Goal: Find specific page/section: Find specific page/section

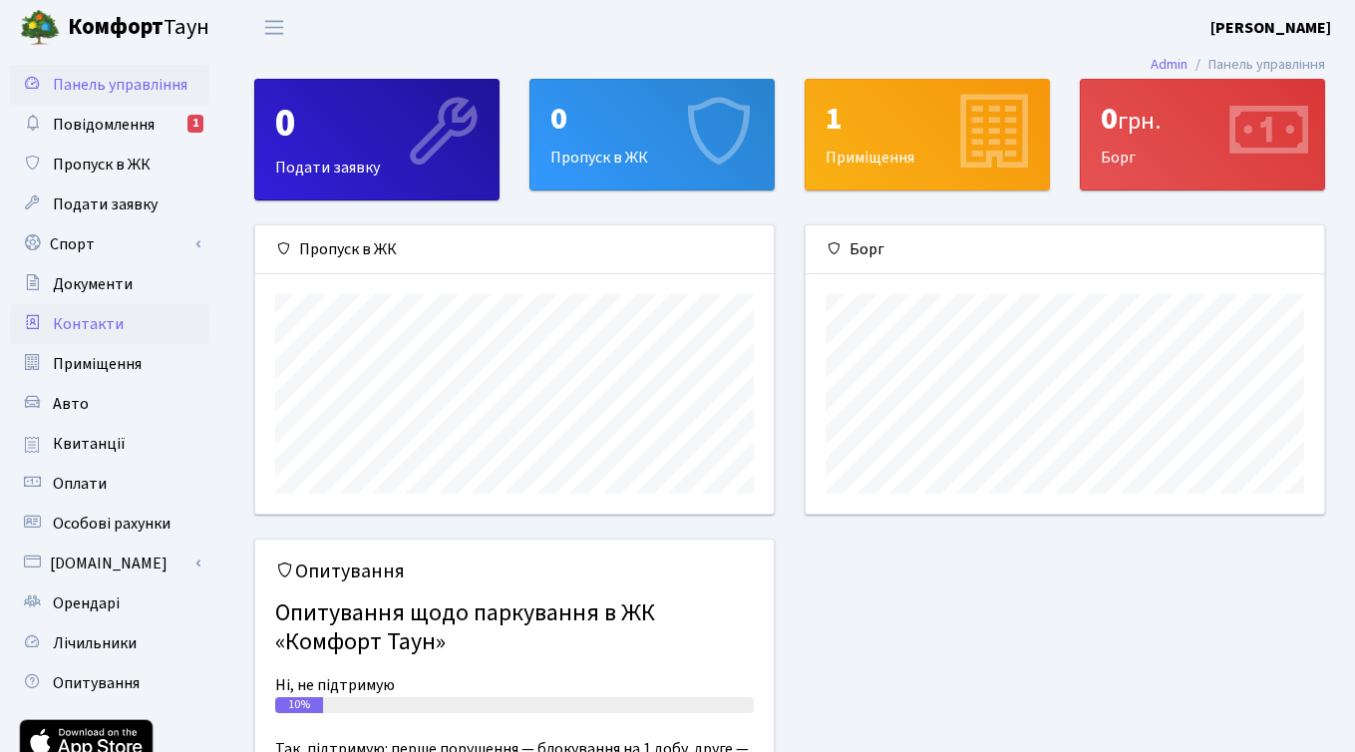
scroll to position [288, 519]
click at [96, 685] on span "Опитування" at bounding box center [96, 683] width 87 height 22
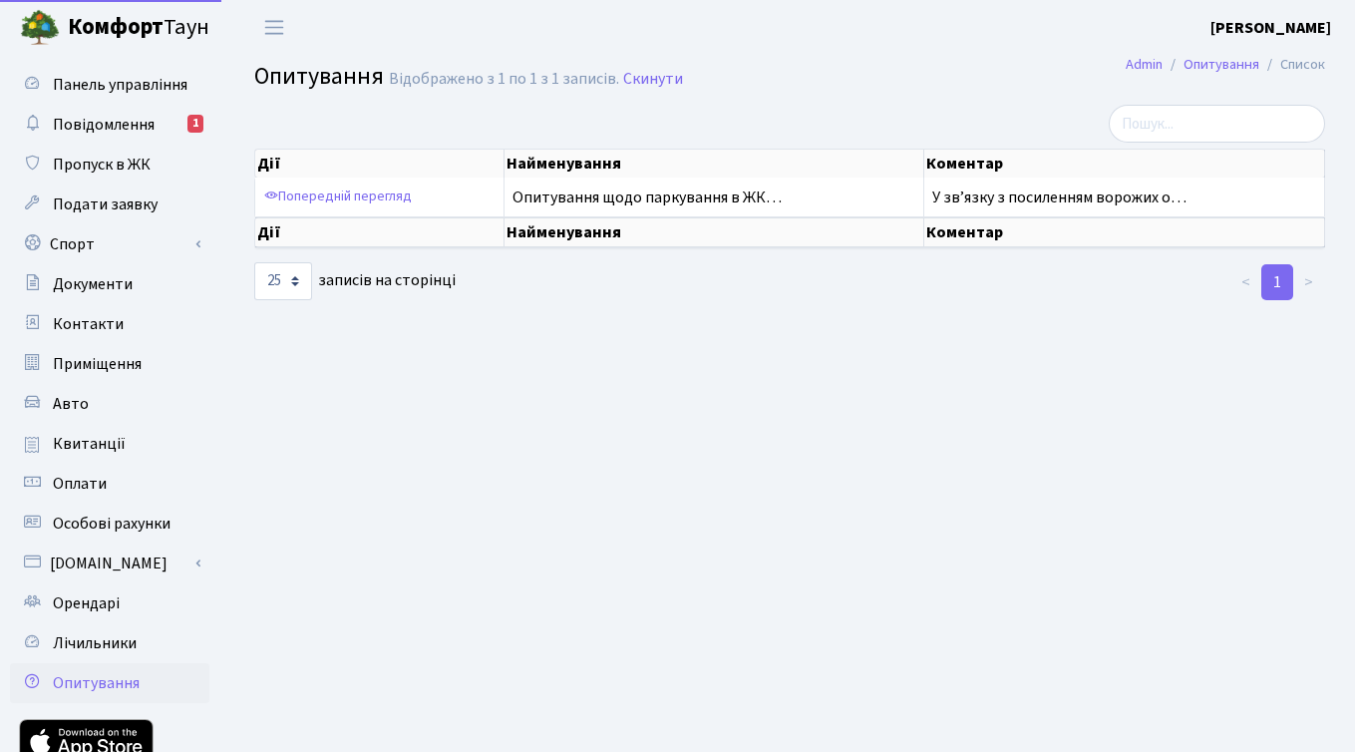
select select "25"
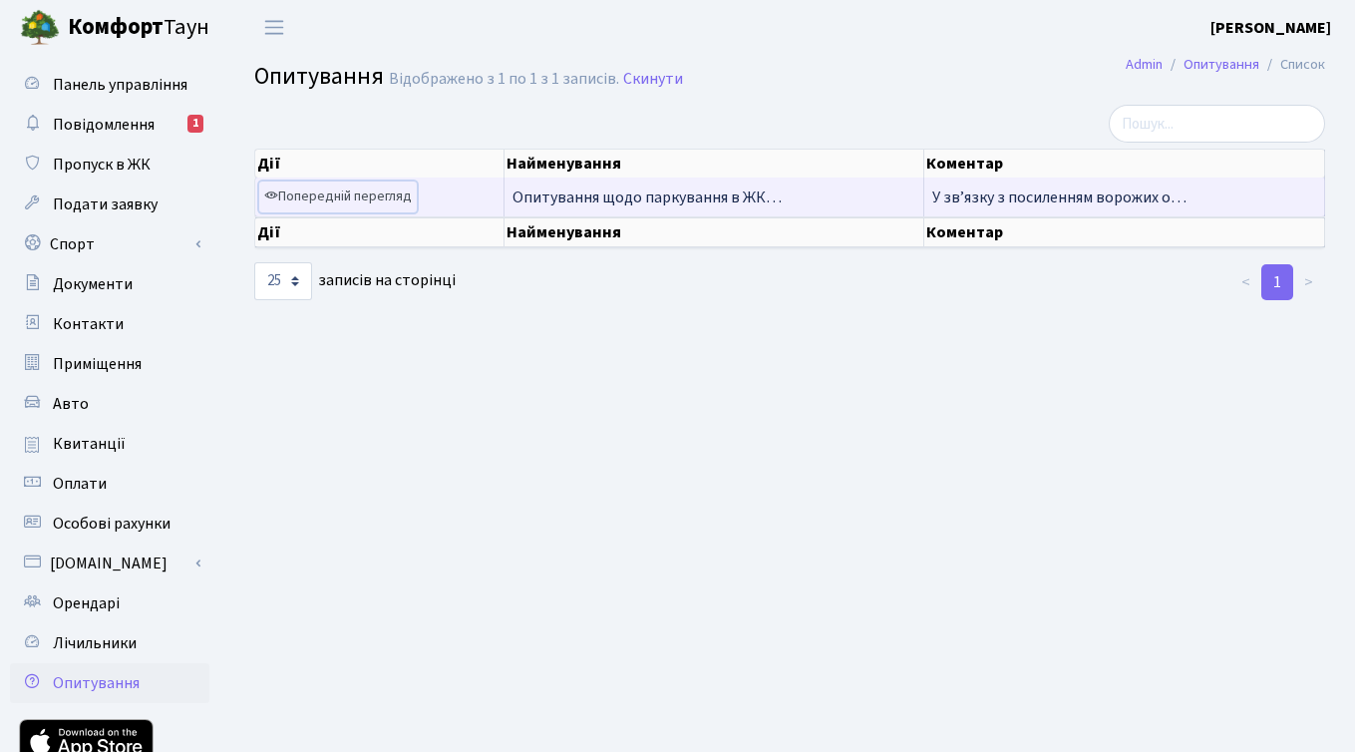
click at [387, 198] on link "Попередній перегляд" at bounding box center [338, 196] width 158 height 31
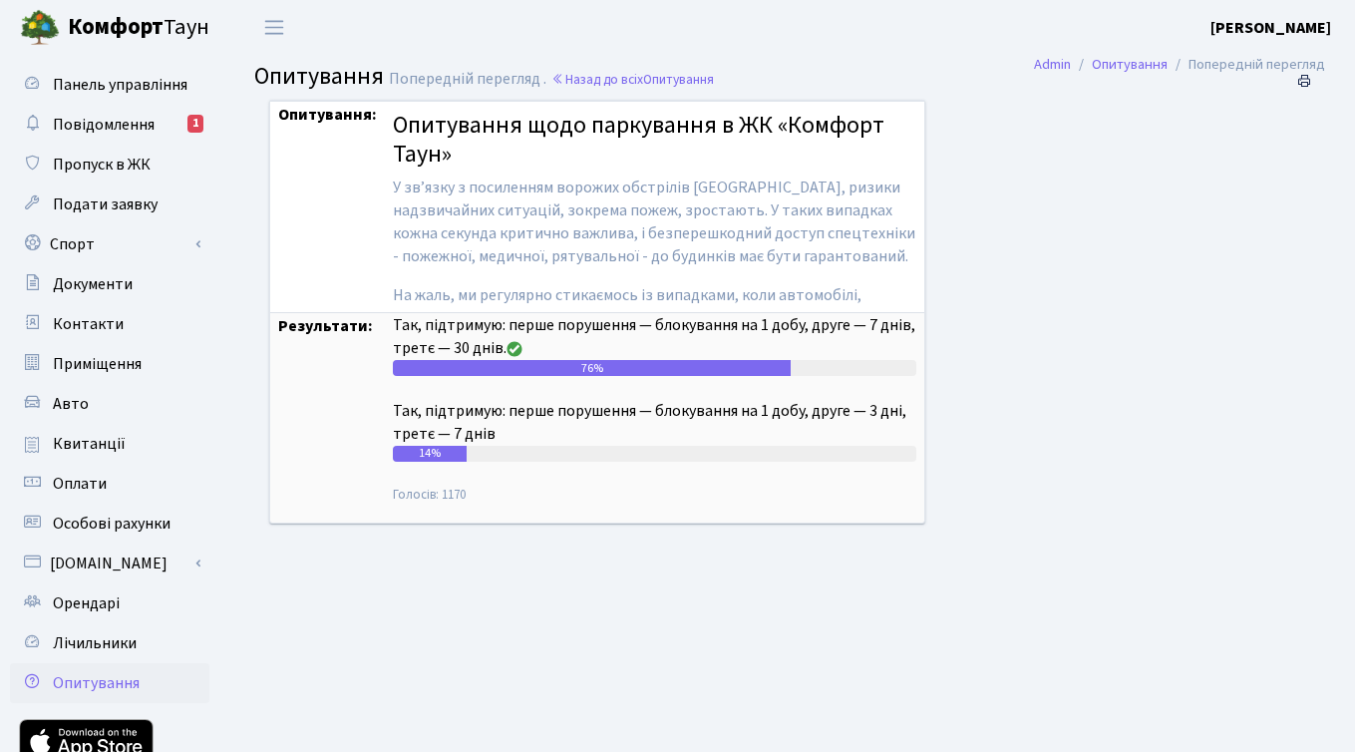
scroll to position [64, 0]
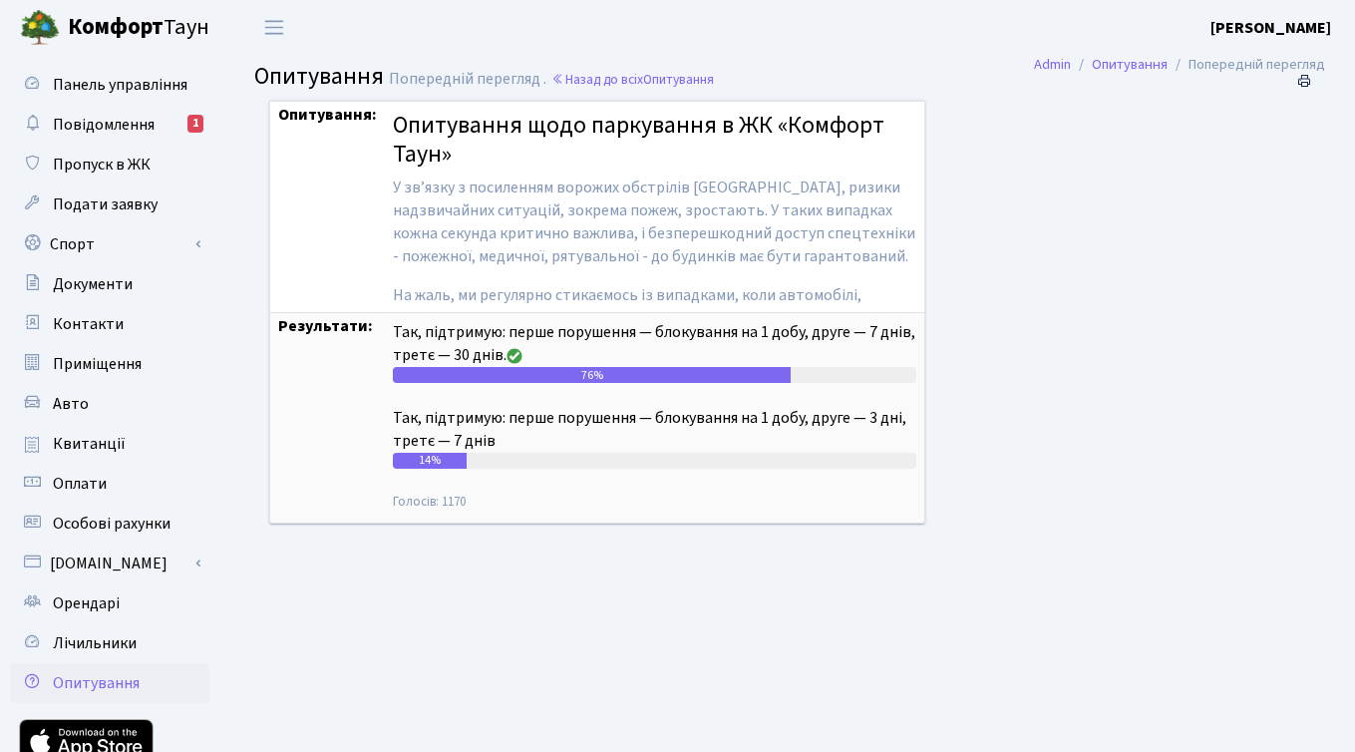
click at [1141, 338] on div "Опитування: Опитування щодо паркування в ЖК «Комфорт Таун» У звʼязку з посиленн…" at bounding box center [768, 324] width 1029 height 449
click at [1295, 27] on b "[PERSON_NAME]" at bounding box center [1271, 28] width 121 height 22
click at [1195, 107] on link "Вийти" at bounding box center [1231, 109] width 198 height 31
